Goal: Navigation & Orientation: Find specific page/section

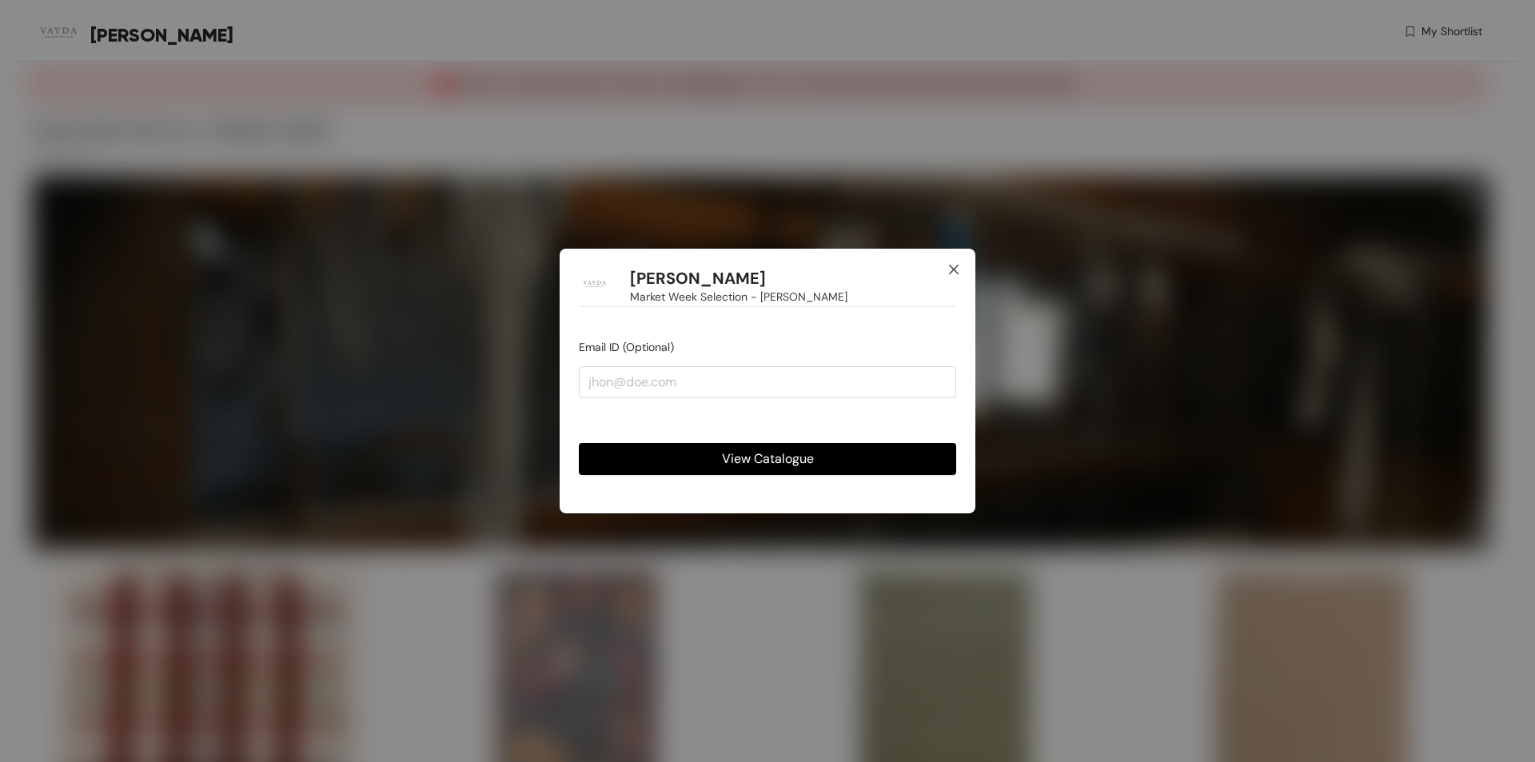
click at [948, 268] on icon "close" at bounding box center [953, 269] width 13 height 13
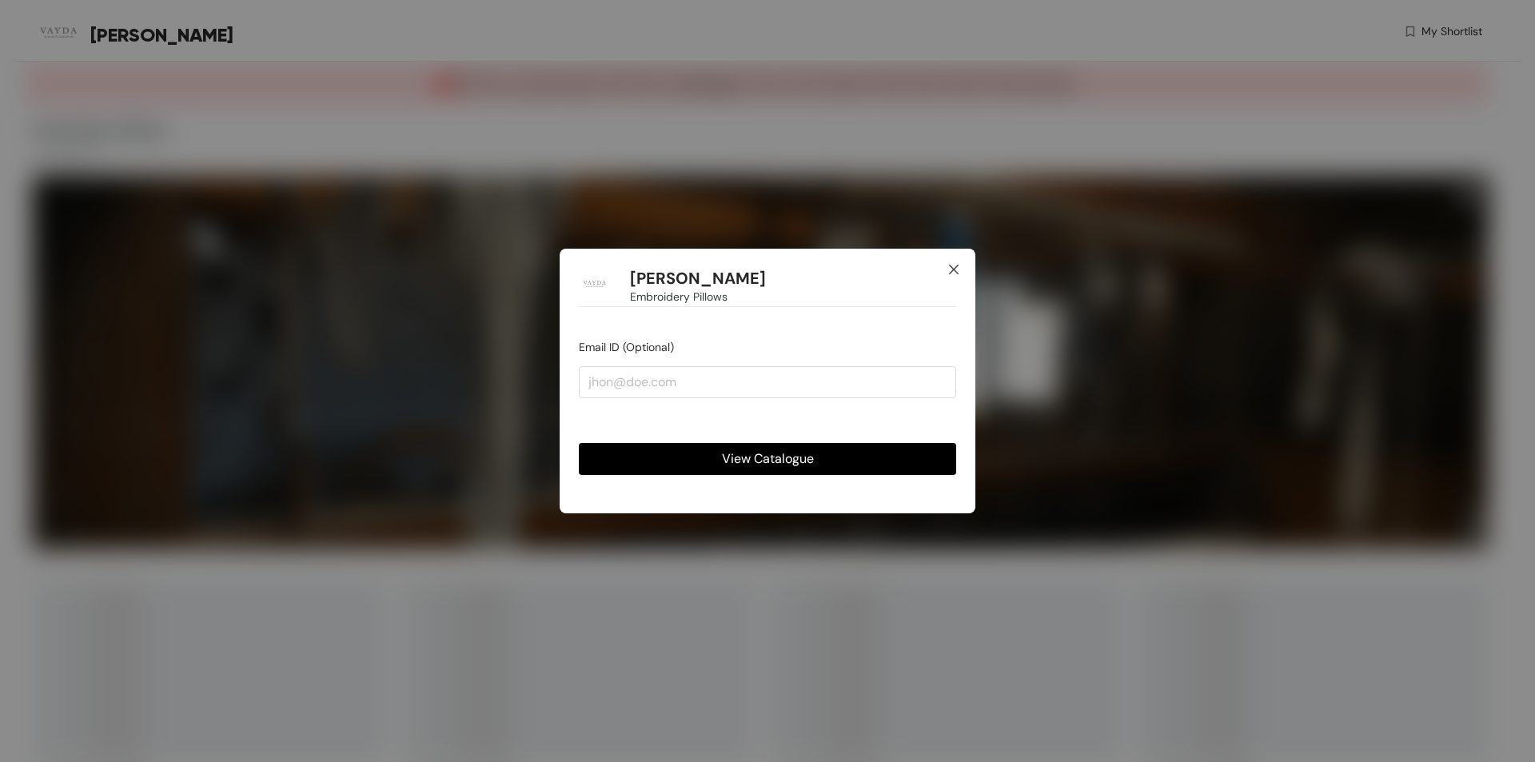
click at [951, 268] on icon "close" at bounding box center [953, 269] width 13 height 13
click at [951, 271] on icon "close" at bounding box center [954, 270] width 10 height 10
click at [951, 264] on icon "close" at bounding box center [953, 269] width 13 height 13
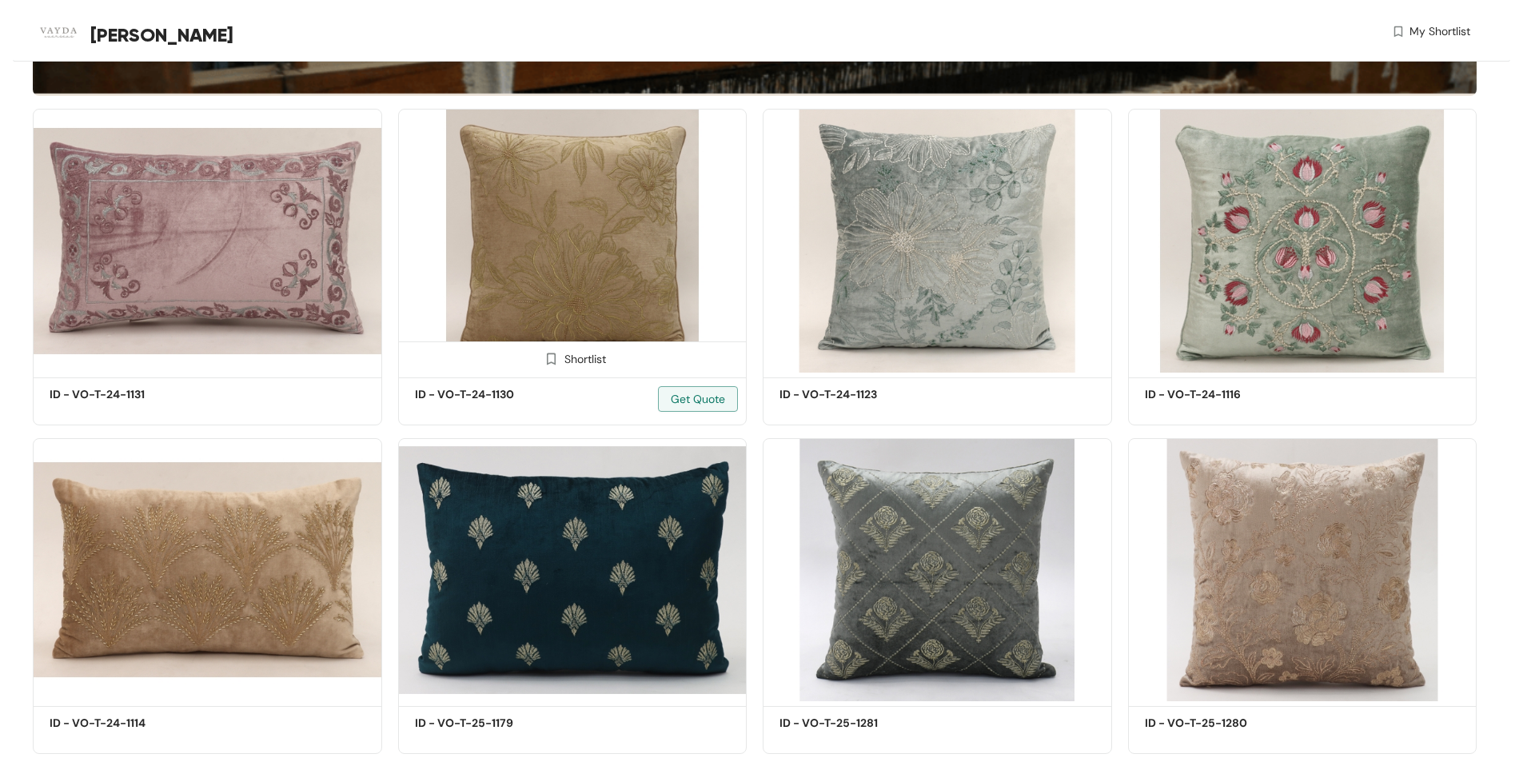
scroll to position [480, 0]
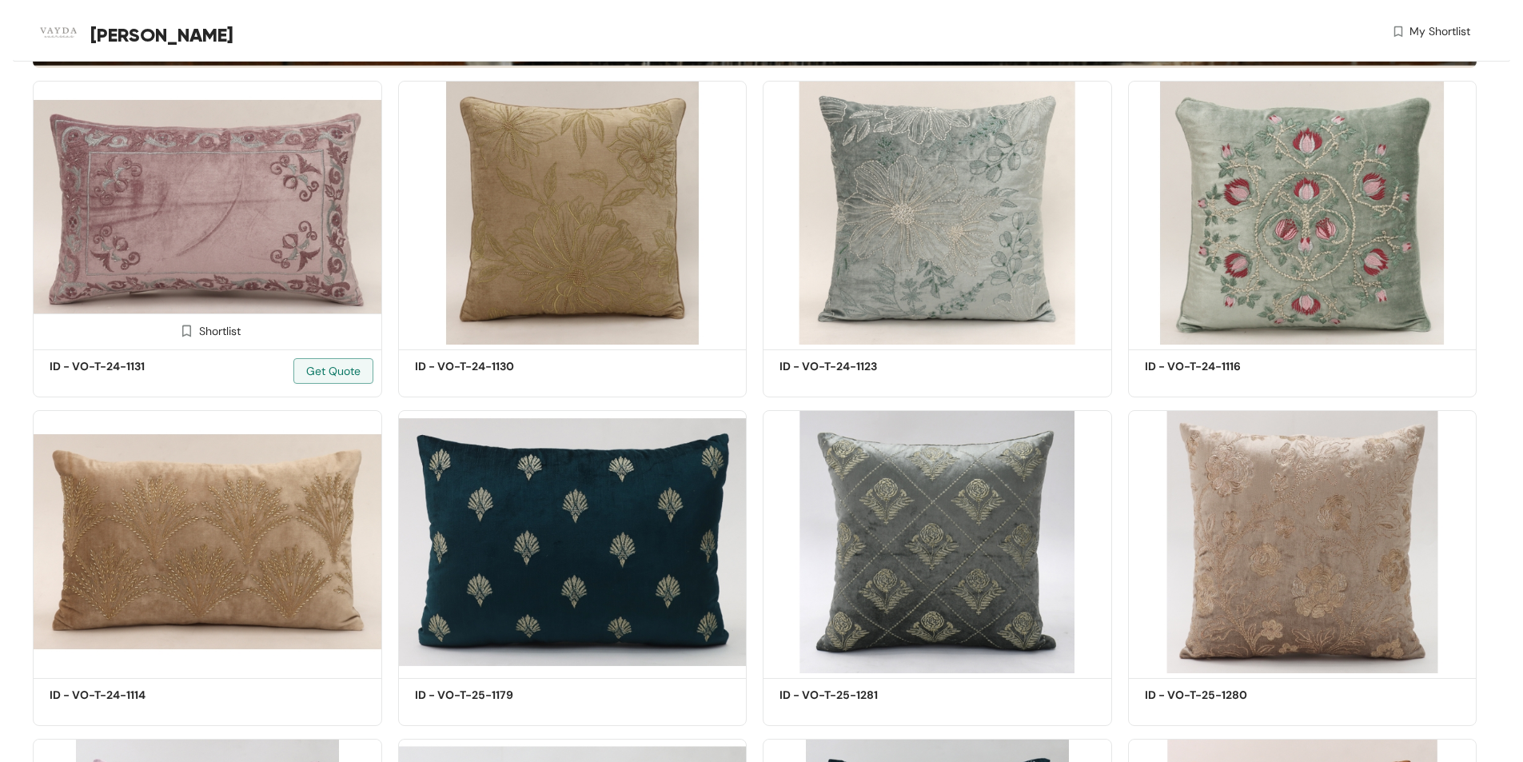
click at [152, 194] on img at bounding box center [207, 213] width 349 height 264
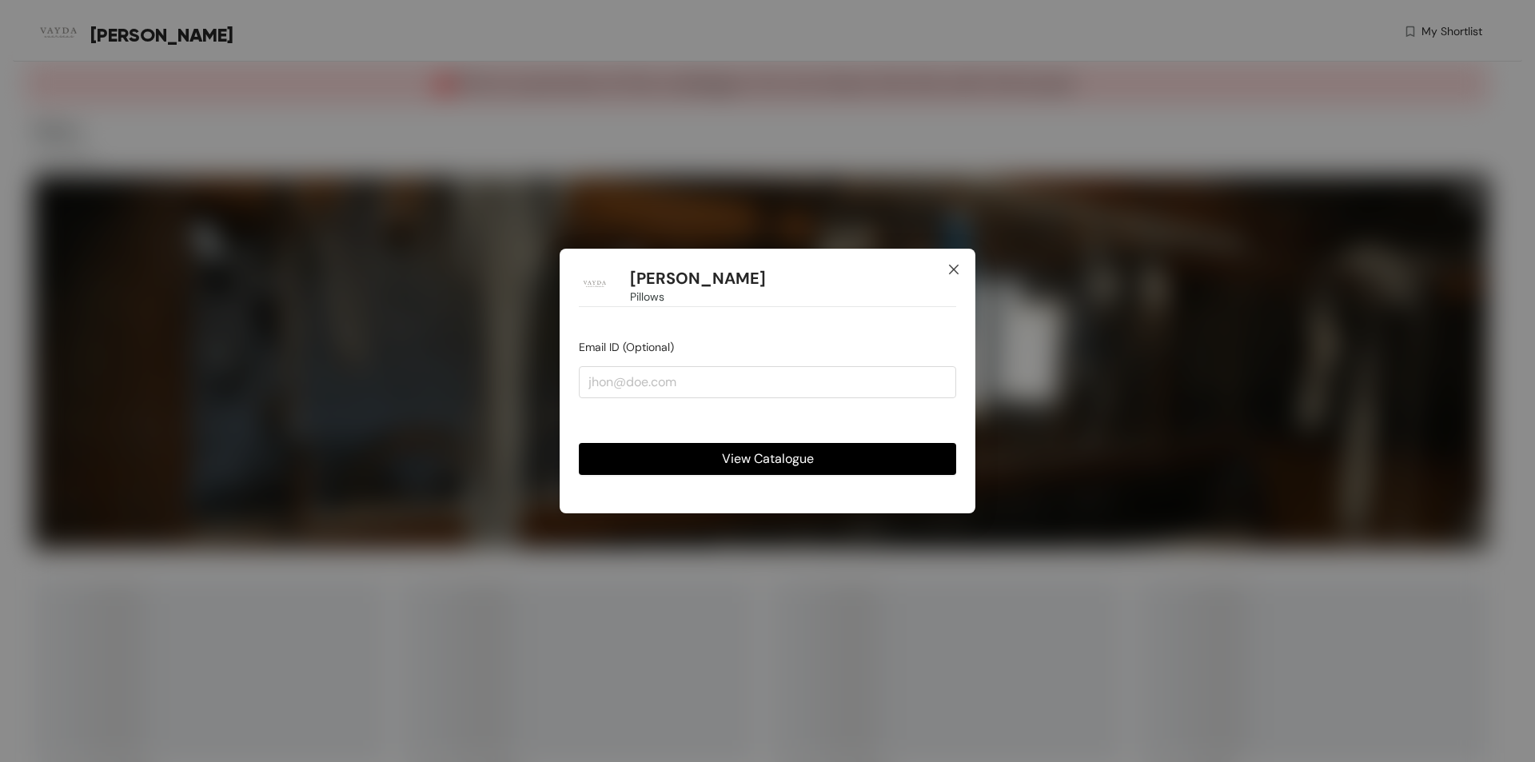
click at [957, 258] on span "Close" at bounding box center [953, 270] width 43 height 43
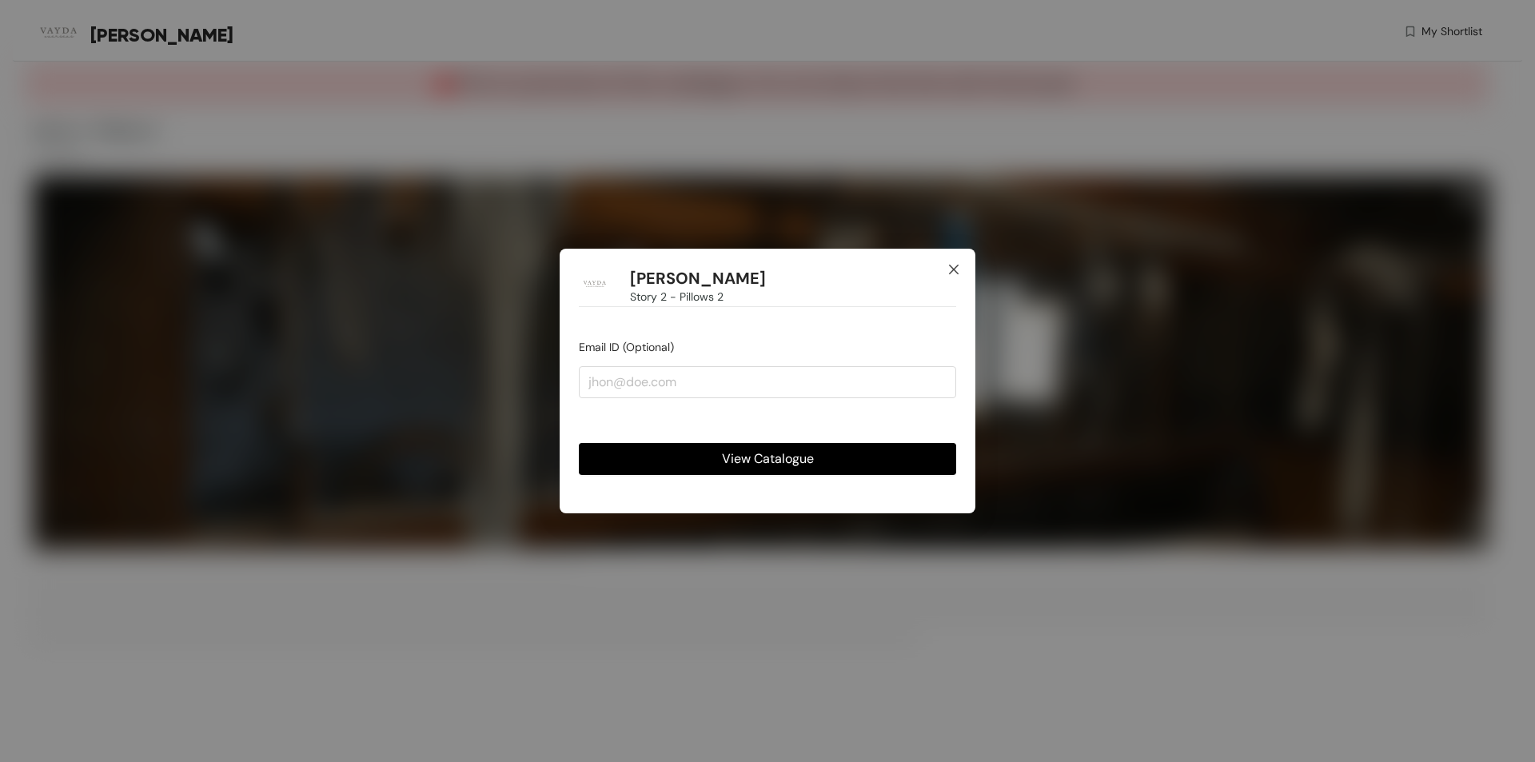
click at [956, 269] on icon "close" at bounding box center [953, 269] width 13 height 13
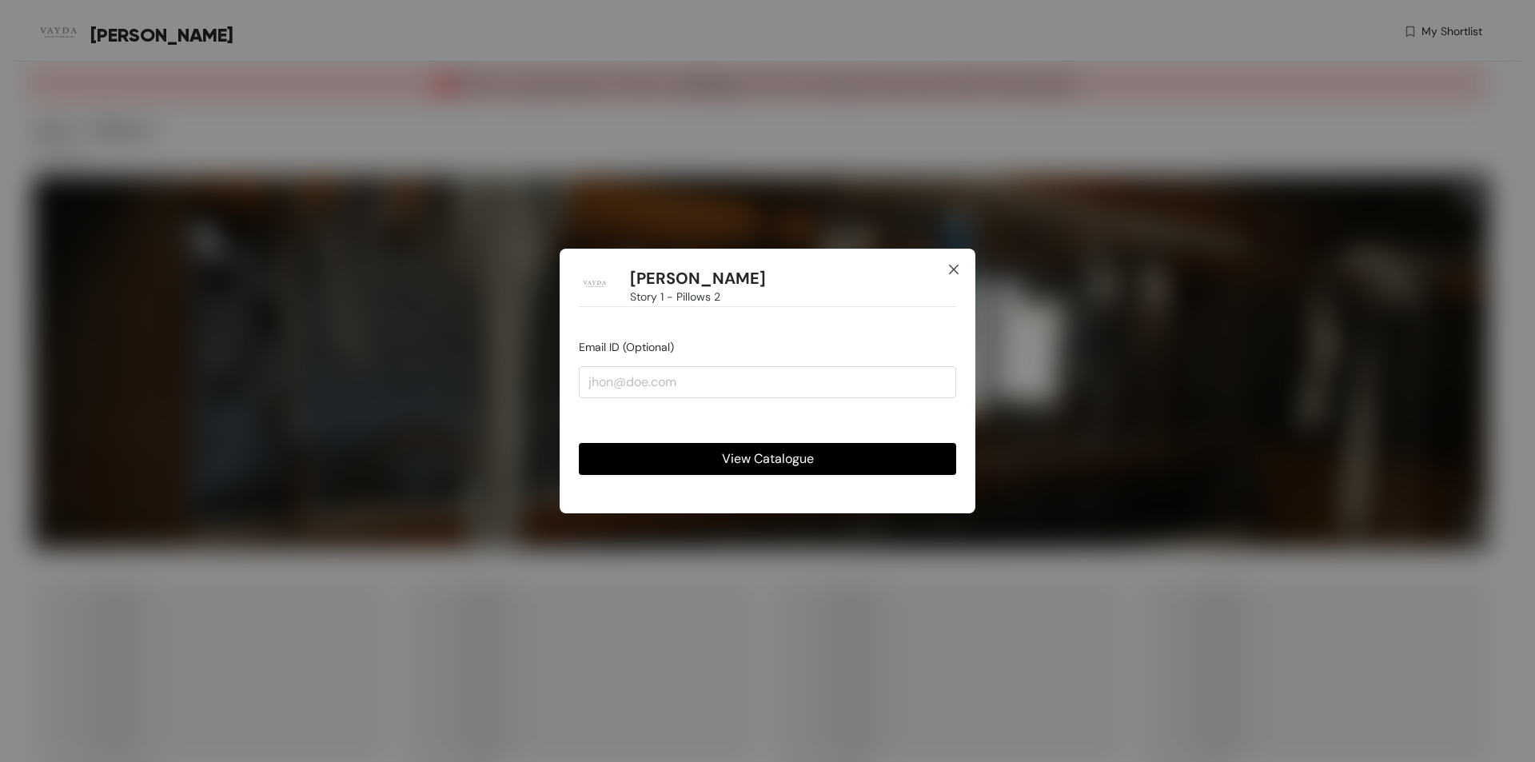
click at [951, 269] on icon "close" at bounding box center [953, 269] width 13 height 13
